Goal: Book appointment/travel/reservation

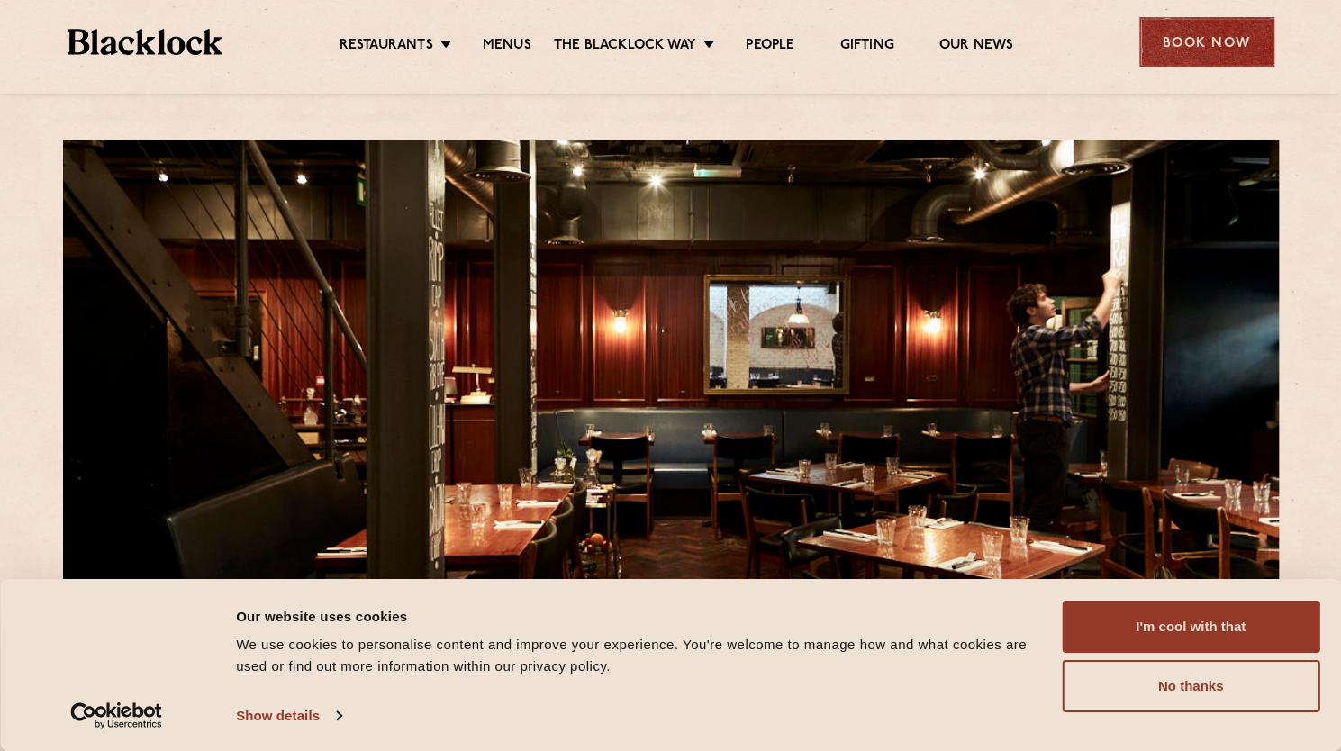
click at [1171, 41] on div "Book Now" at bounding box center [1206, 42] width 135 height 50
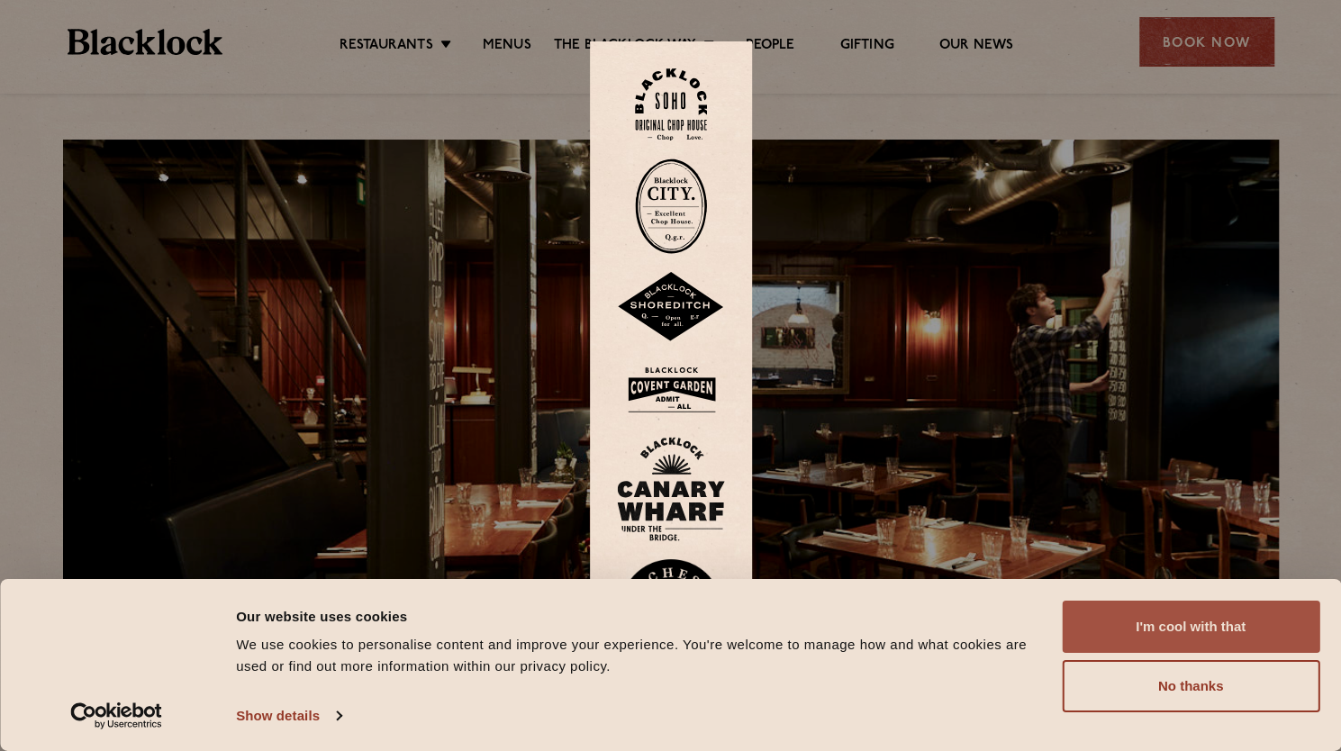
click at [1163, 639] on button "I'm cool with that" at bounding box center [1191, 627] width 258 height 52
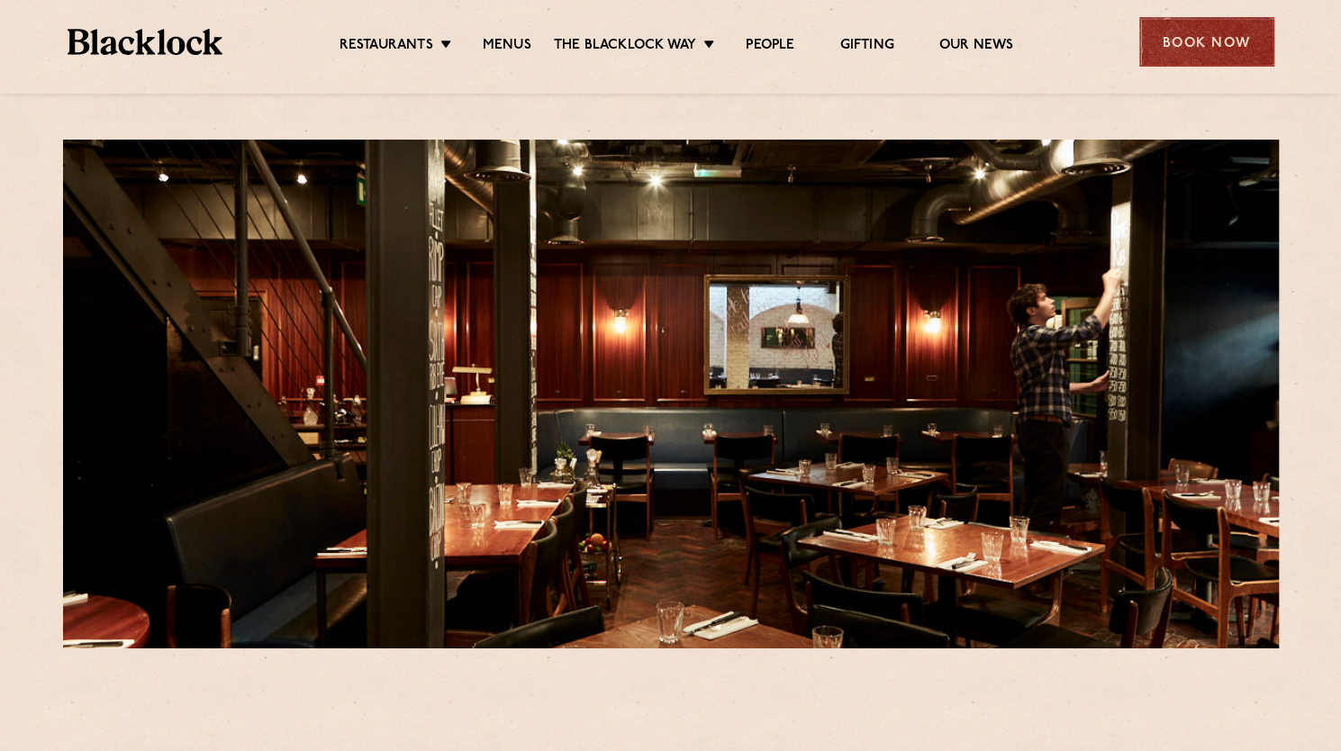
click at [1210, 46] on div "Book Now" at bounding box center [1206, 42] width 135 height 50
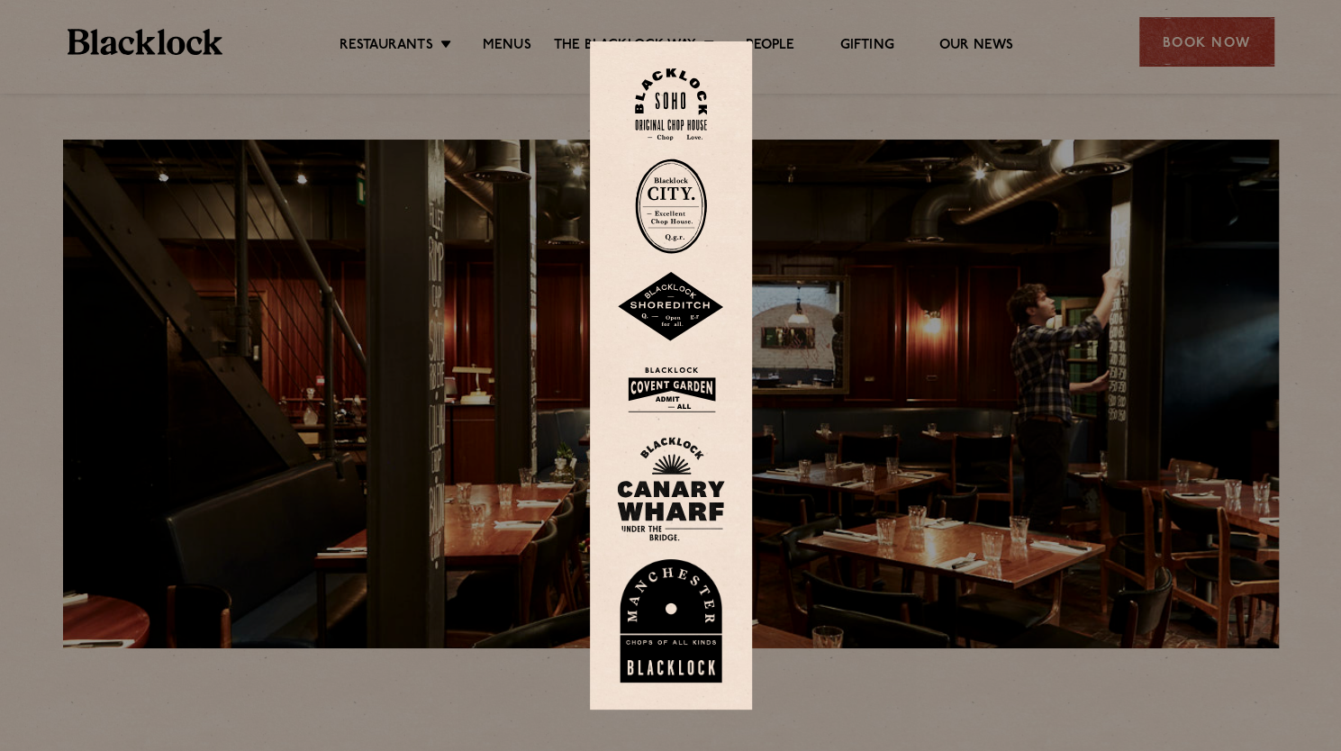
click at [681, 104] on img at bounding box center [671, 104] width 72 height 73
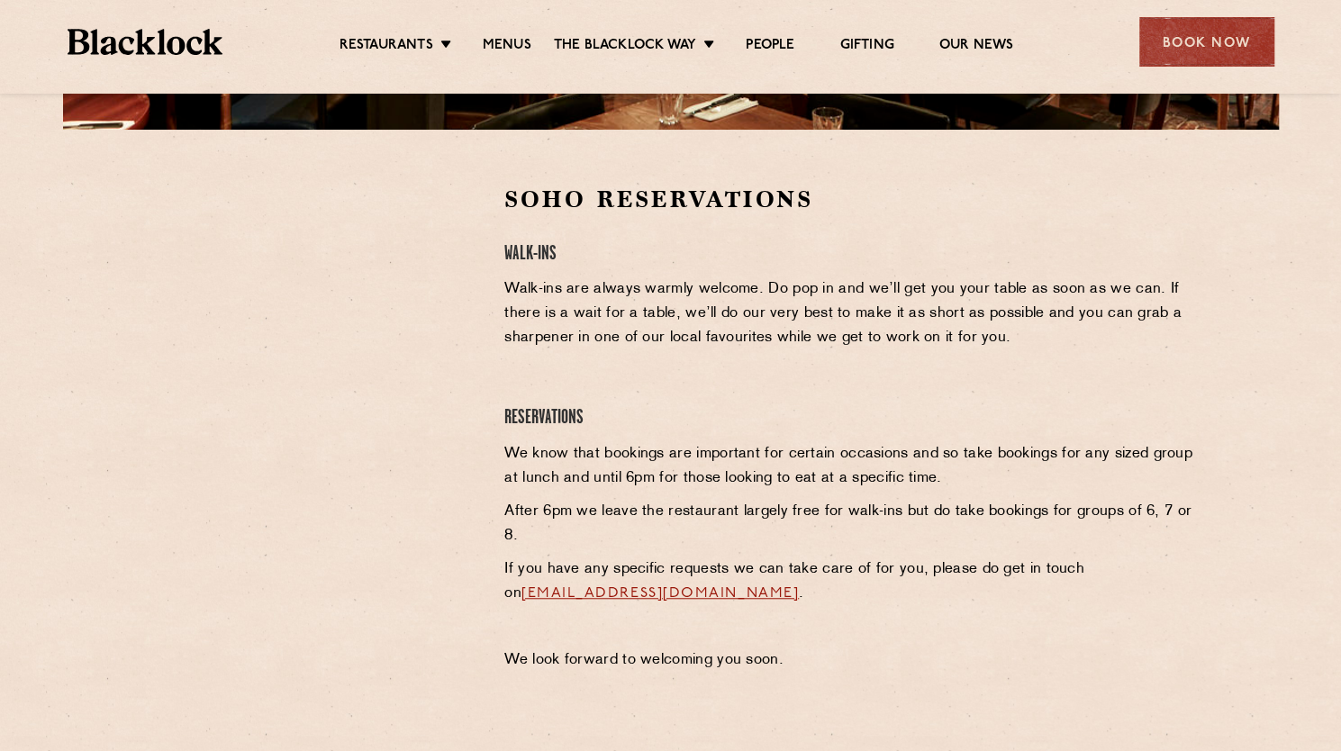
scroll to position [518, 0]
